Goal: Navigation & Orientation: Go to known website

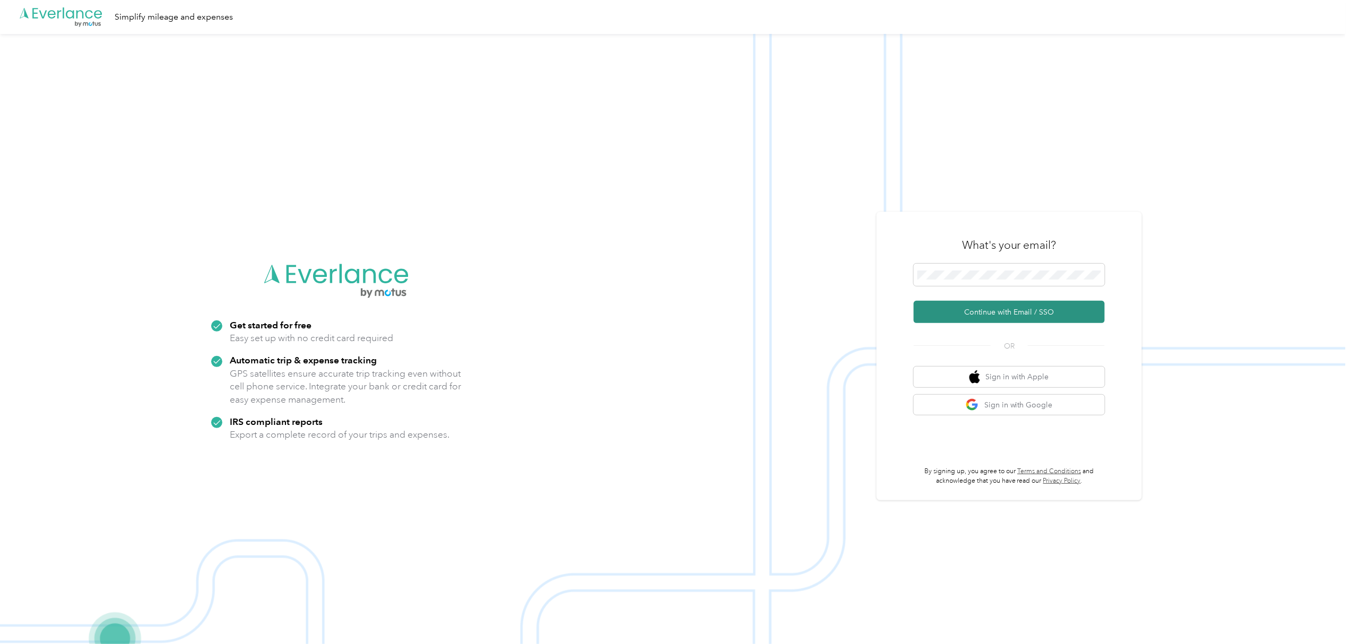
click at [1004, 312] on button "Continue with Email / SSO" at bounding box center [1009, 312] width 191 height 22
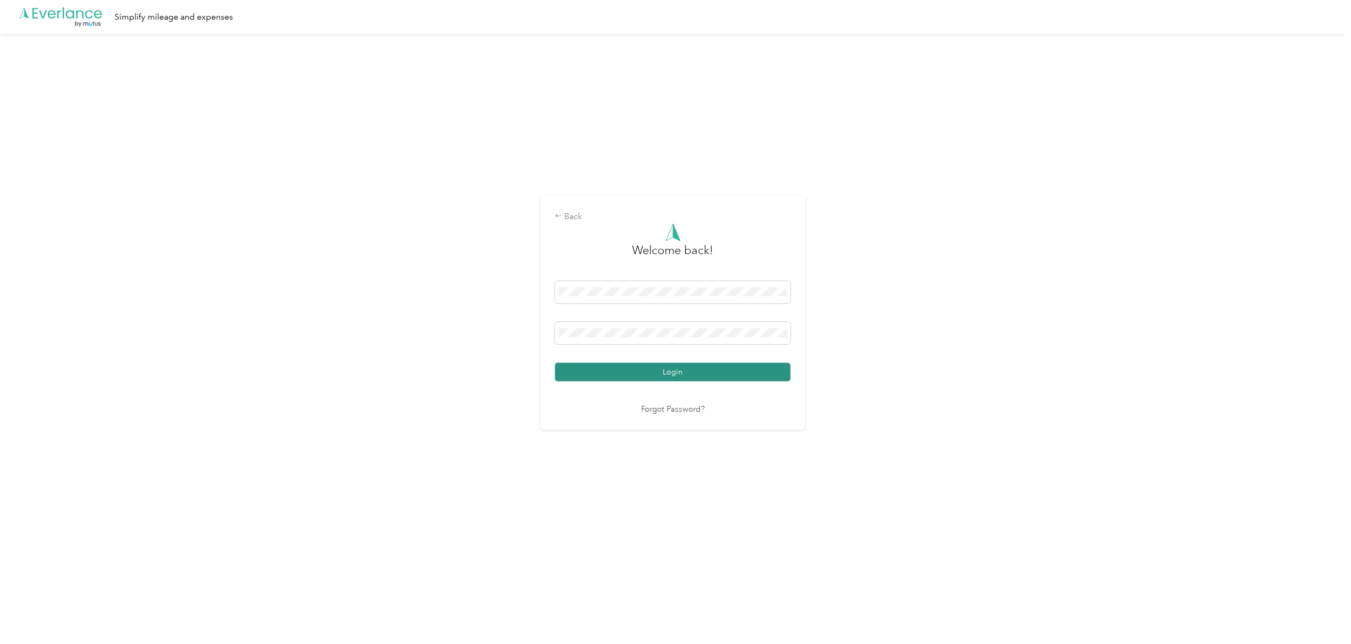
click at [671, 370] on button "Login" at bounding box center [673, 372] width 236 height 19
